Goal: Check status: Check status

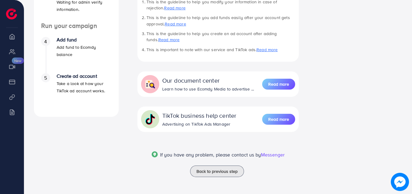
scroll to position [200, 0]
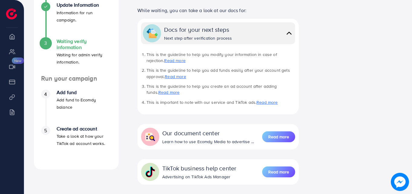
scroll to position [205, 0]
